Goal: Task Accomplishment & Management: Manage account settings

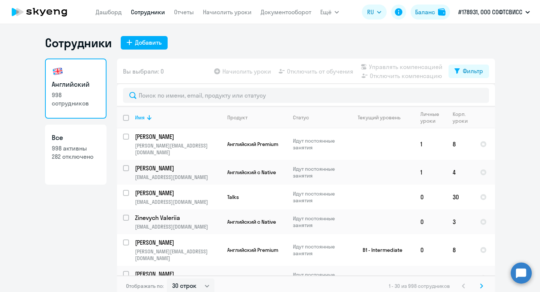
select select "30"
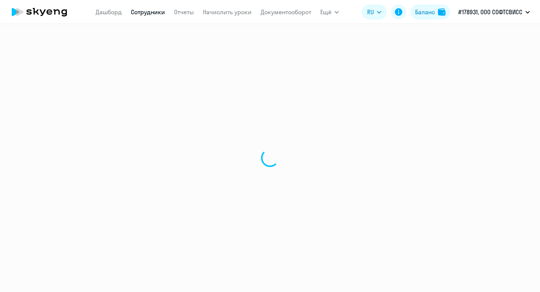
select select "30"
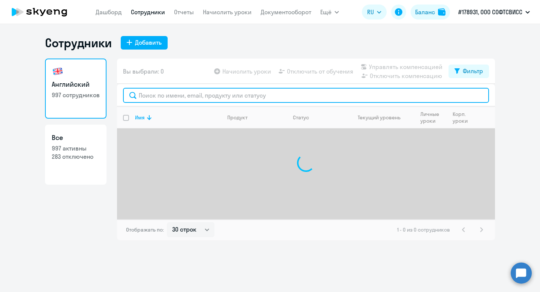
click at [172, 97] on input "text" at bounding box center [306, 95] width 366 height 15
paste input "Alesiankou"
type input "Alesiankou"
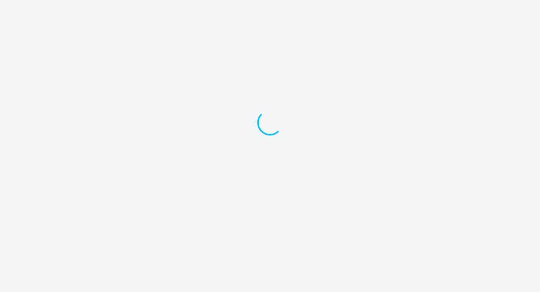
select select "30"
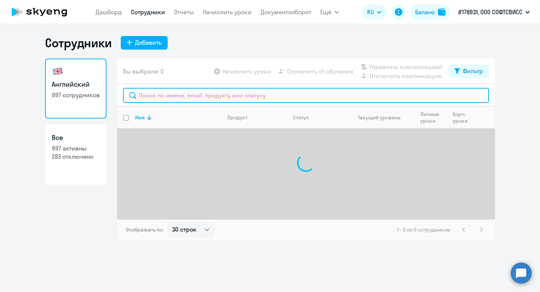
click at [189, 97] on input "text" at bounding box center [306, 95] width 366 height 15
paste input "Alesiankou"
type input "Alesiankou"
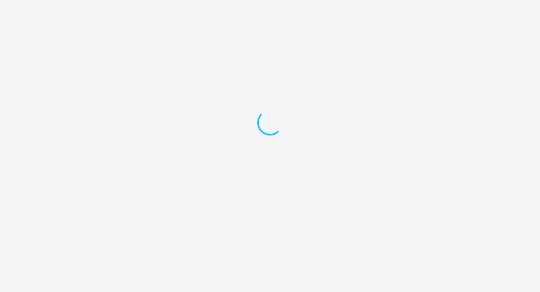
select select "30"
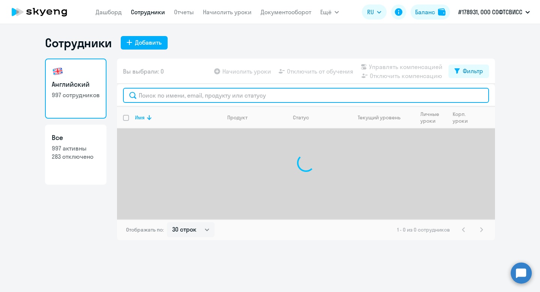
click at [204, 100] on input "text" at bounding box center [306, 95] width 366 height 15
paste input "Alesiankou"
type input "Alesiankou"
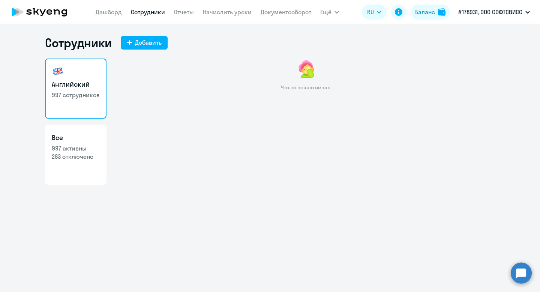
click at [84, 145] on p "997 активны" at bounding box center [76, 148] width 48 height 8
select select "30"
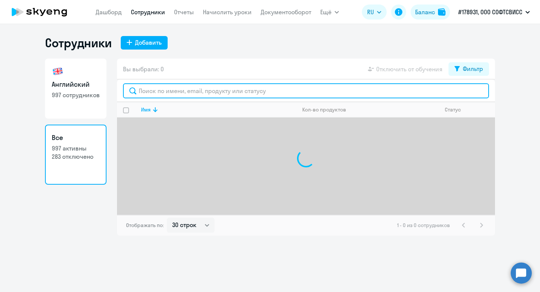
click at [147, 93] on input "text" at bounding box center [306, 90] width 366 height 15
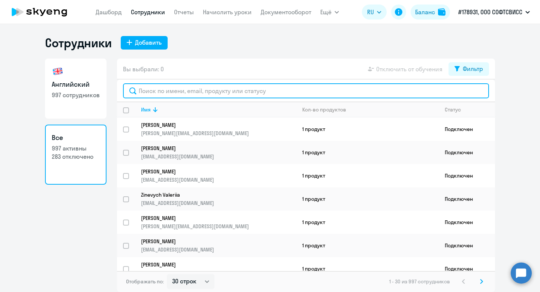
paste input "Alesiankou"
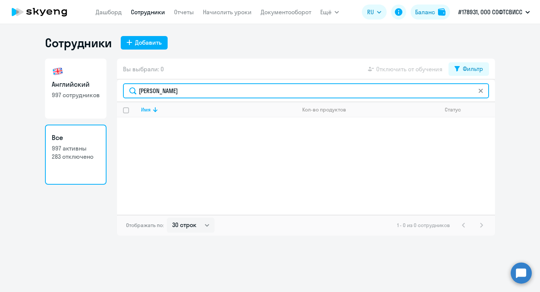
click at [143, 91] on input "[PERSON_NAME]" at bounding box center [306, 90] width 366 height 15
paste input "Raman"
click at [146, 93] on input "Raman" at bounding box center [306, 90] width 366 height 15
click at [163, 91] on input "Roman" at bounding box center [306, 90] width 366 height 15
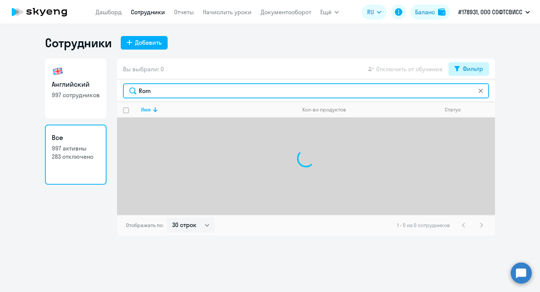
type input "Rom"
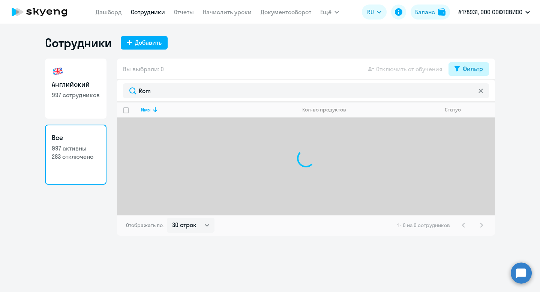
click at [463, 75] on button "Фильтр" at bounding box center [468, 68] width 40 height 13
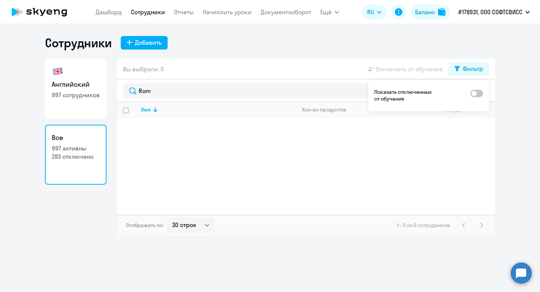
click at [475, 91] on span at bounding box center [476, 93] width 13 height 7
click at [470, 93] on input "checkbox" at bounding box center [470, 93] width 0 height 0
checkbox input "true"
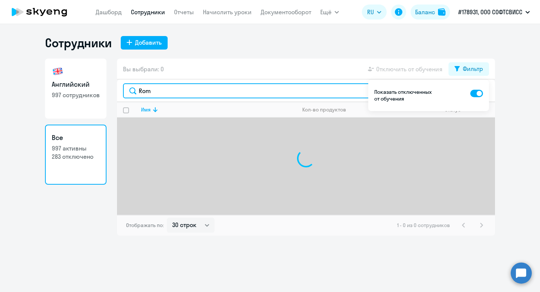
click at [159, 93] on input "Rom" at bounding box center [306, 90] width 366 height 15
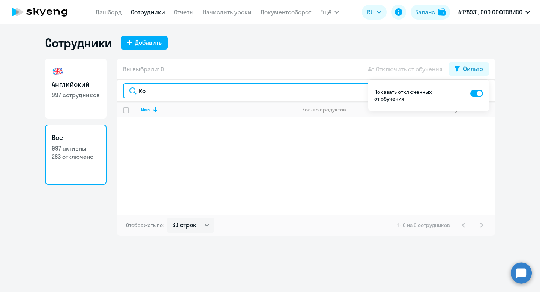
type input "R"
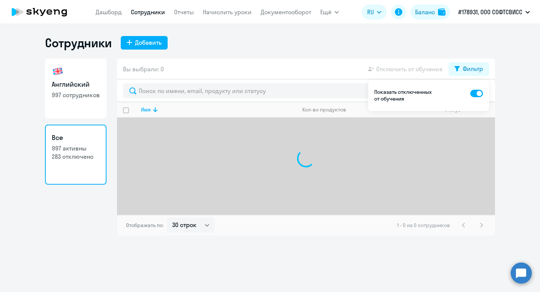
click at [477, 90] on span at bounding box center [476, 93] width 13 height 7
click at [470, 93] on input "checkbox" at bounding box center [470, 93] width 0 height 0
checkbox input "false"
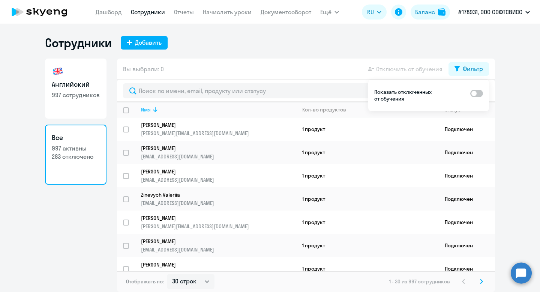
click at [151, 105] on th "Имя" at bounding box center [215, 109] width 161 height 15
click at [124, 152] on input "select row 34640893" at bounding box center [130, 157] width 15 height 15
checkbox input "true"
click at [382, 68] on span "Отключить от обучения" at bounding box center [409, 68] width 66 height 9
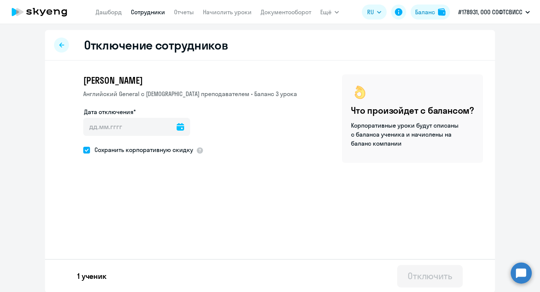
click at [177, 124] on icon at bounding box center [180, 126] width 7 height 7
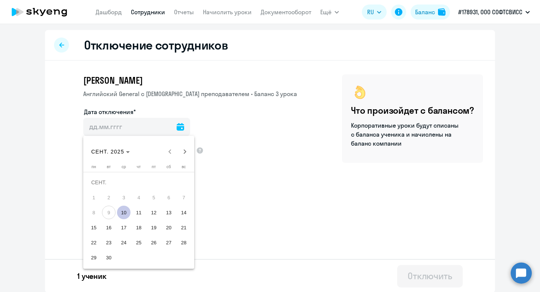
click at [125, 212] on span "10" at bounding box center [123, 211] width 13 height 13
type input "[DATE]"
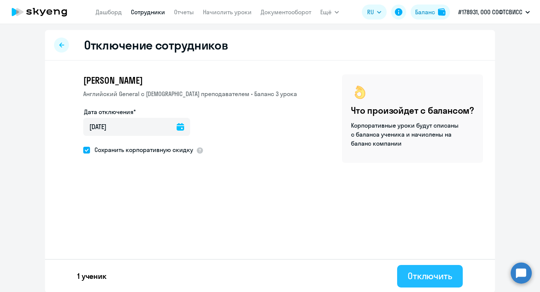
click at [431, 274] on div "Отключить" at bounding box center [430, 276] width 45 height 12
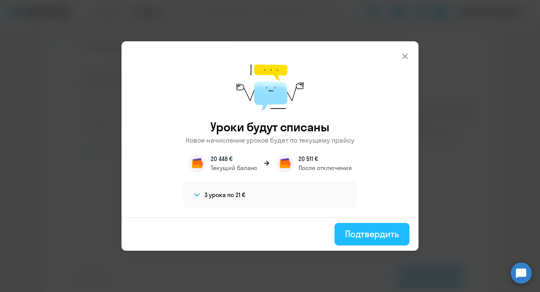
click at [372, 232] on div "Подтвердить" at bounding box center [372, 234] width 54 height 12
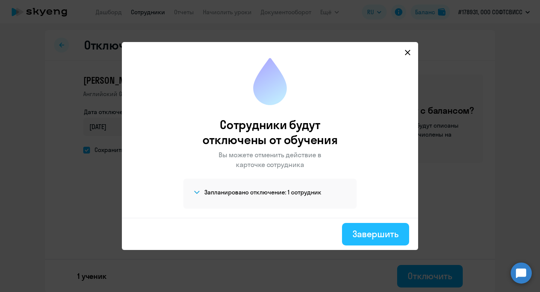
click at [379, 239] on div "Завершить" at bounding box center [375, 234] width 46 height 12
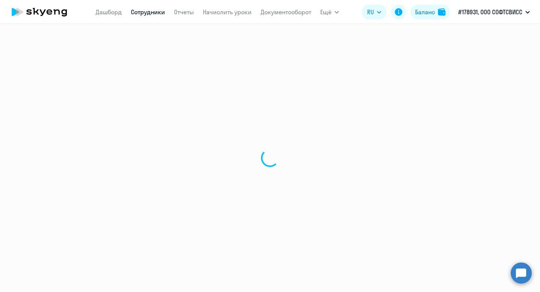
select select "30"
